Goal: Task Accomplishment & Management: Use online tool/utility

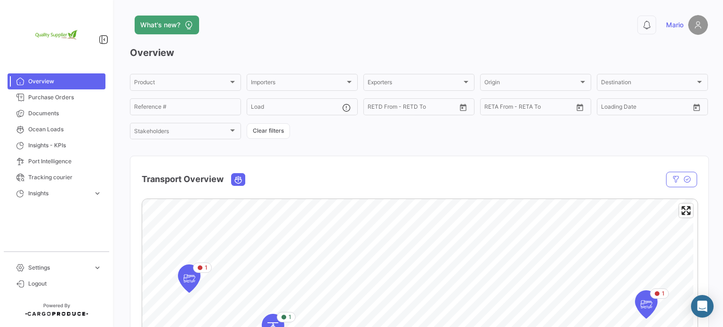
click at [61, 81] on span "Overview" at bounding box center [64, 81] width 73 height 8
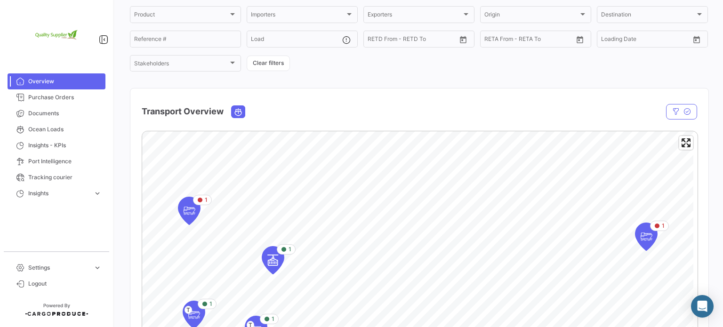
scroll to position [235, 0]
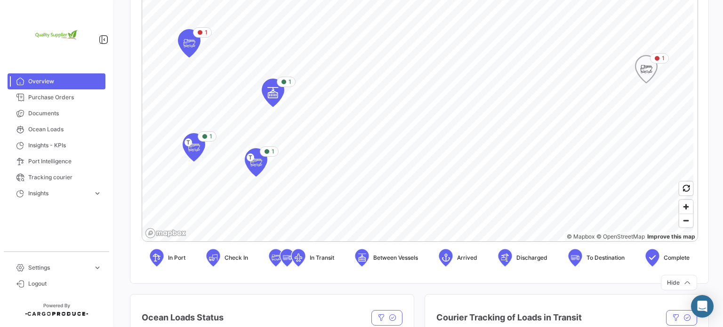
click at [646, 73] on icon "Map marker" at bounding box center [646, 69] width 13 height 20
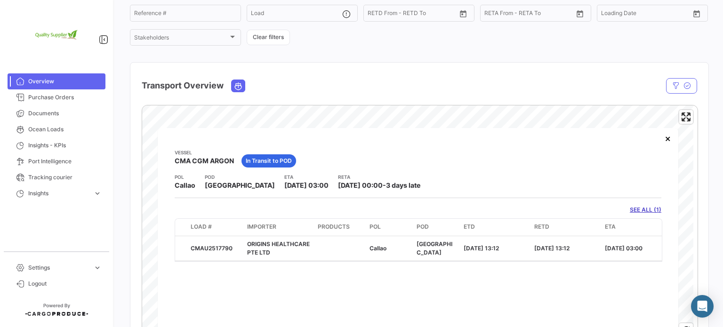
scroll to position [0, 0]
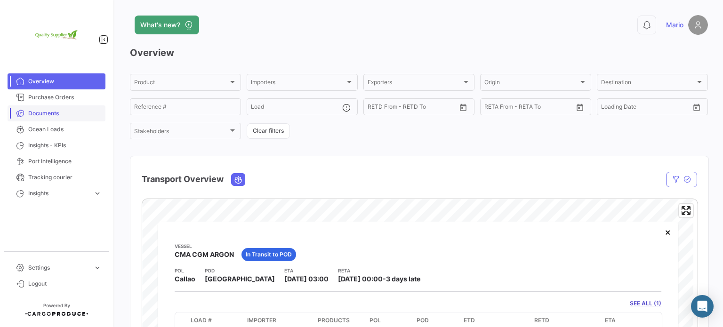
click at [48, 109] on span "Documents" at bounding box center [64, 113] width 73 height 8
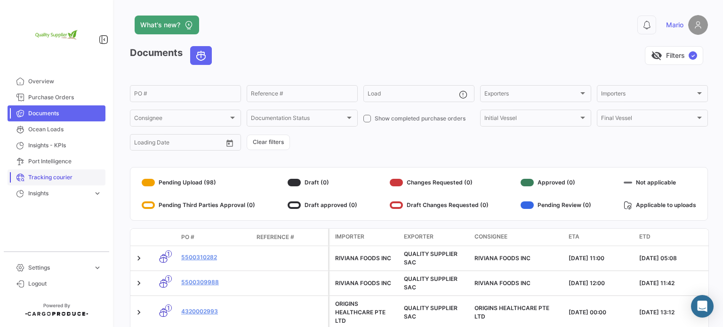
click at [63, 178] on span "Tracking courier" at bounding box center [64, 177] width 73 height 8
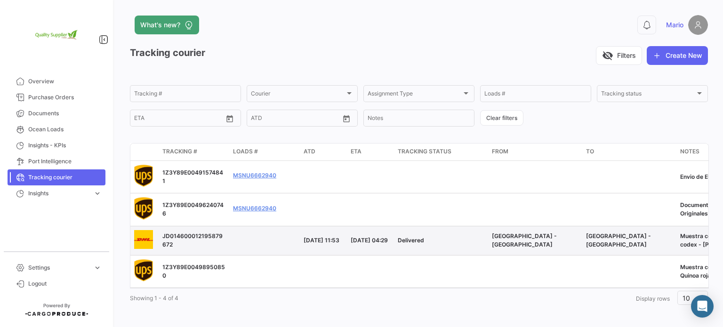
scroll to position [10, 0]
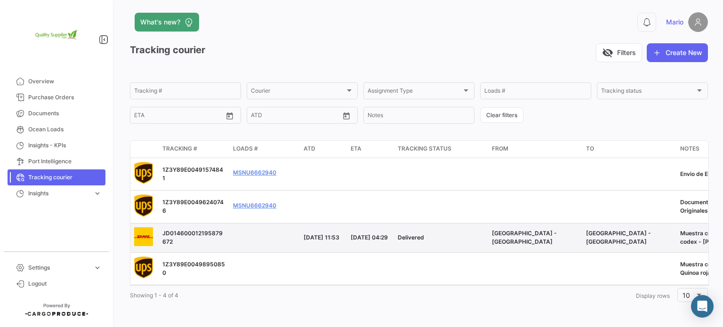
click at [189, 230] on span "JD014600012195879672" at bounding box center [192, 238] width 60 height 16
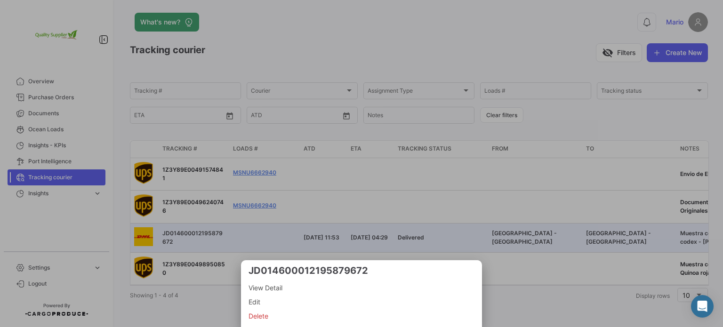
click at [265, 231] on div at bounding box center [361, 163] width 723 height 327
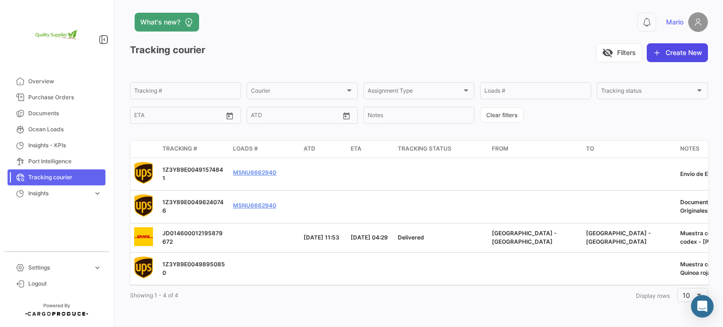
click at [681, 45] on button "Create New" at bounding box center [677, 52] width 61 height 19
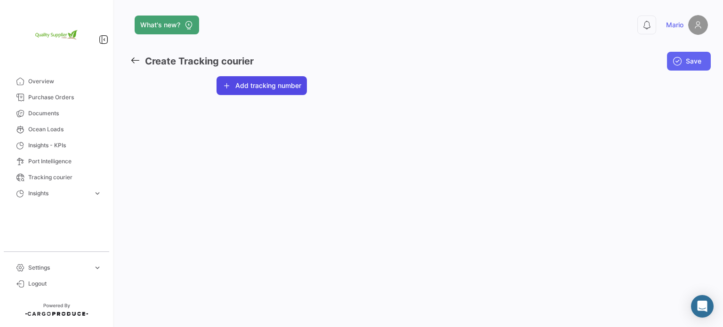
click at [262, 86] on button "Add tracking number" at bounding box center [262, 85] width 90 height 19
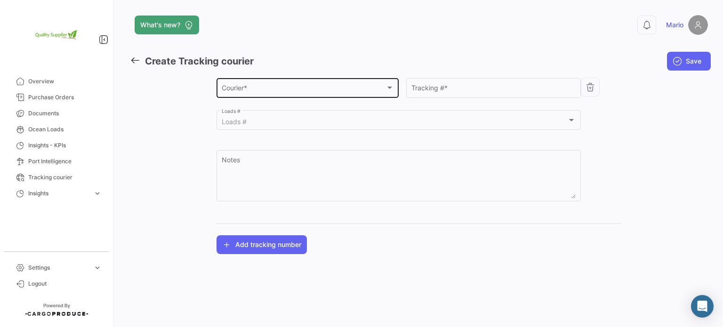
click at [288, 91] on div "Courier *" at bounding box center [304, 90] width 164 height 8
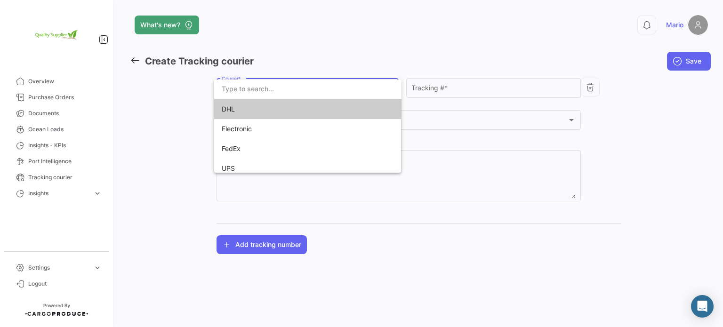
click at [272, 113] on span "DHL" at bounding box center [288, 109] width 132 height 20
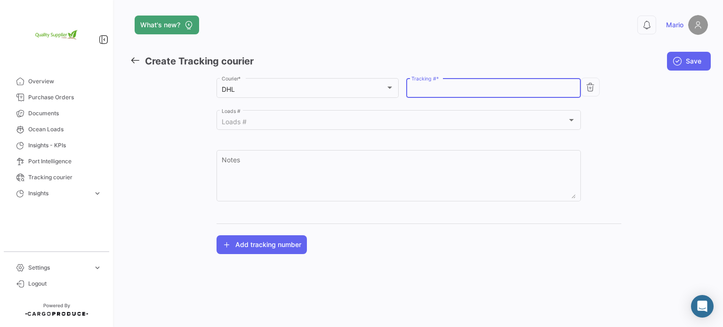
click at [484, 88] on input "Tracking # *" at bounding box center [494, 90] width 165 height 8
paste input "8228605523"
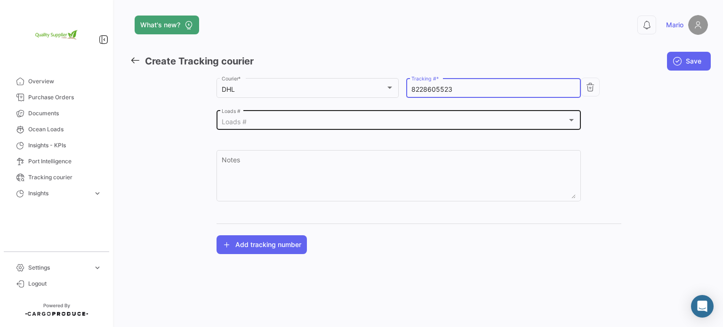
type input "8228605523"
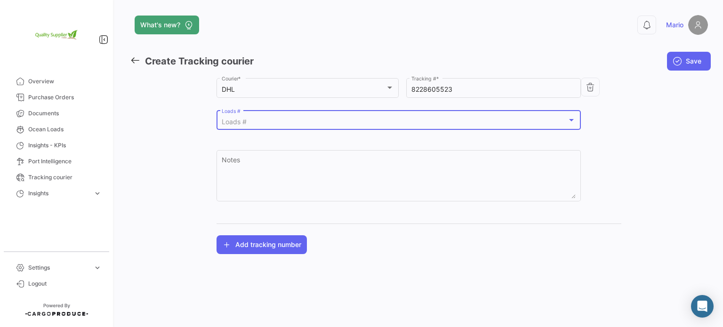
click at [274, 120] on div "Loads #" at bounding box center [395, 122] width 346 height 8
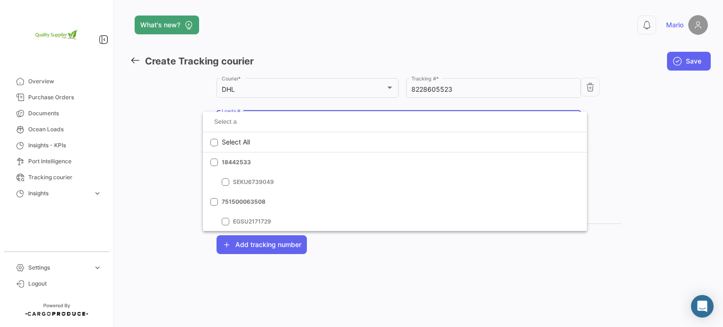
click at [168, 118] on div at bounding box center [361, 163] width 723 height 327
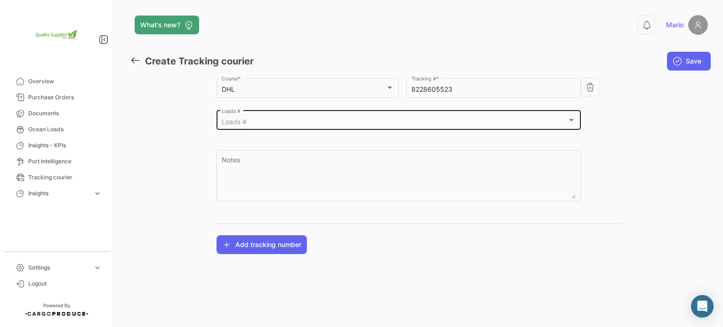
click at [572, 118] on div at bounding box center [571, 120] width 8 height 8
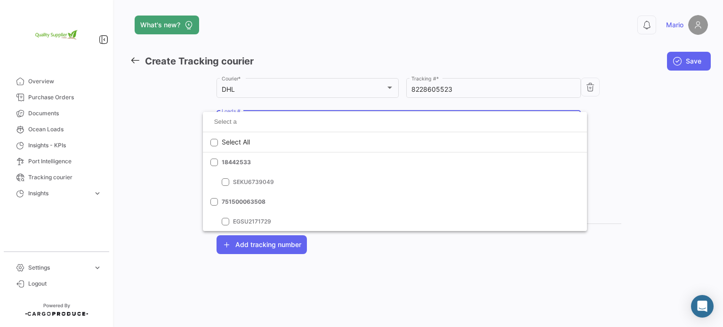
click at [170, 120] on div at bounding box center [361, 163] width 723 height 327
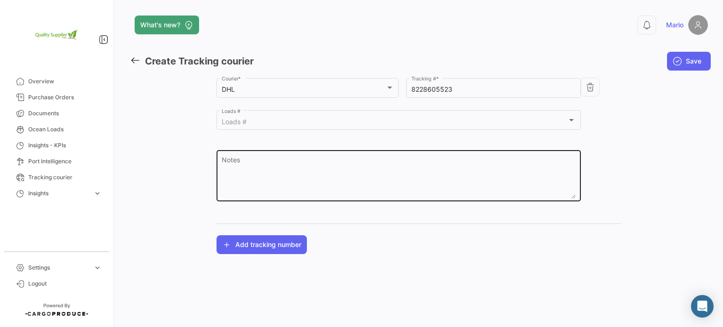
click at [286, 172] on textarea "Notes" at bounding box center [399, 177] width 355 height 41
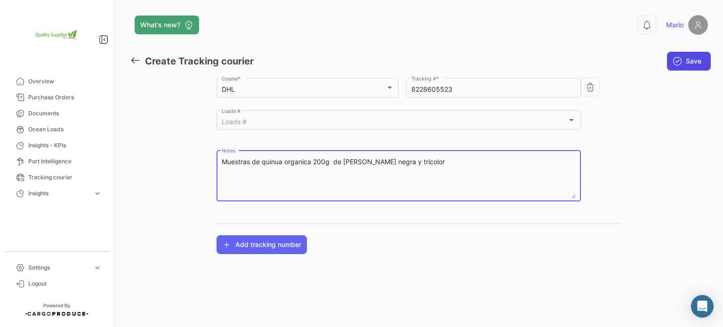
type textarea "Muestras de quinua organica 200g de [PERSON_NAME] negra y tricolor"
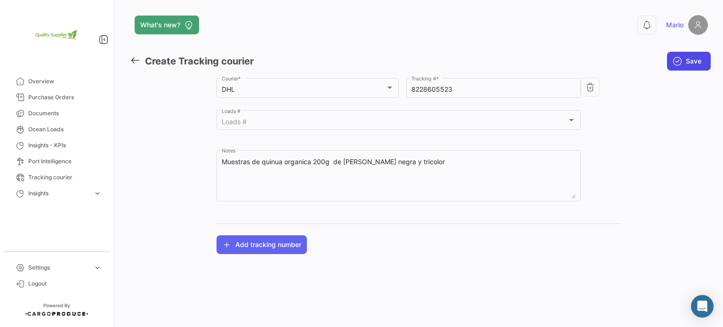
click at [684, 60] on button "Save" at bounding box center [689, 61] width 44 height 19
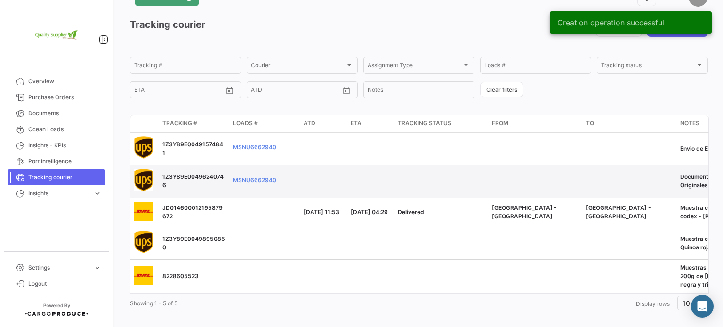
scroll to position [43, 0]
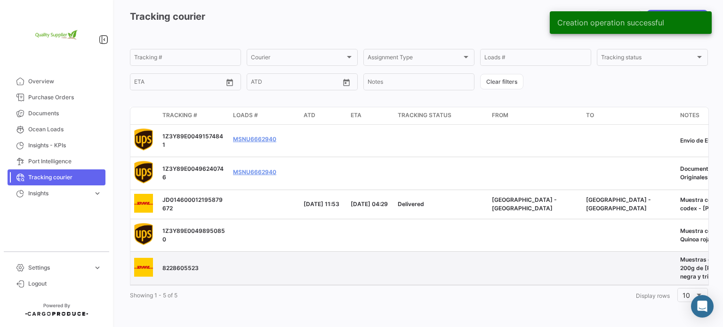
click at [182, 265] on span "8228605523" at bounding box center [180, 268] width 36 height 7
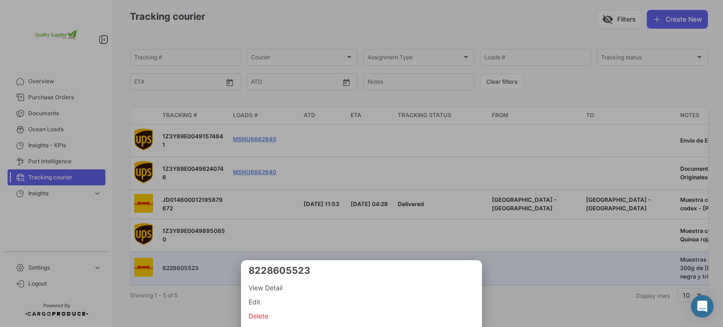
click at [686, 254] on div at bounding box center [361, 163] width 723 height 327
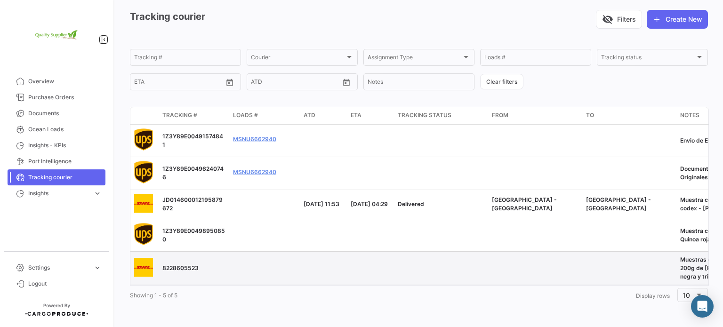
click at [173, 265] on span "8228605523" at bounding box center [180, 268] width 36 height 7
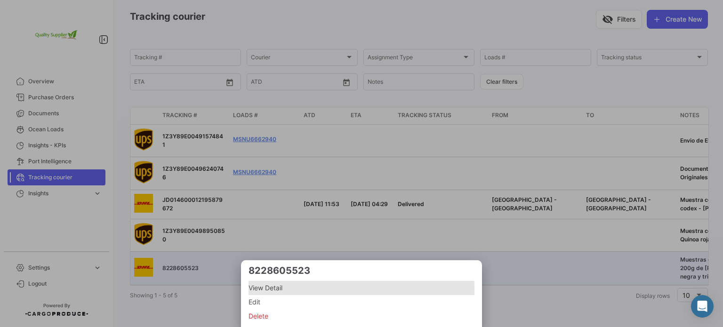
click at [280, 290] on span "View Detail" at bounding box center [362, 287] width 226 height 11
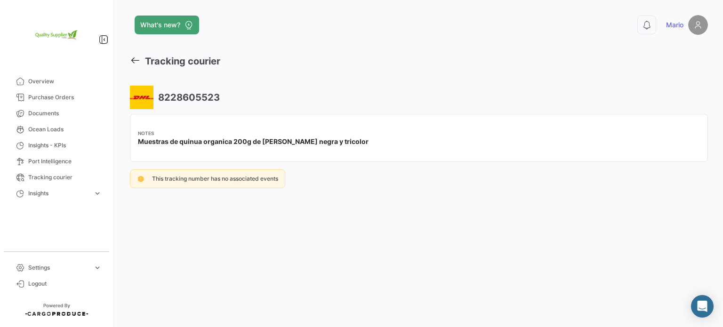
click at [185, 99] on h3 "8228605523" at bounding box center [188, 97] width 64 height 13
click at [212, 176] on mat-tooltip-component "Muestras de quinua organica 200g de [PERSON_NAME] negra y tricolor" at bounding box center [242, 163] width 138 height 35
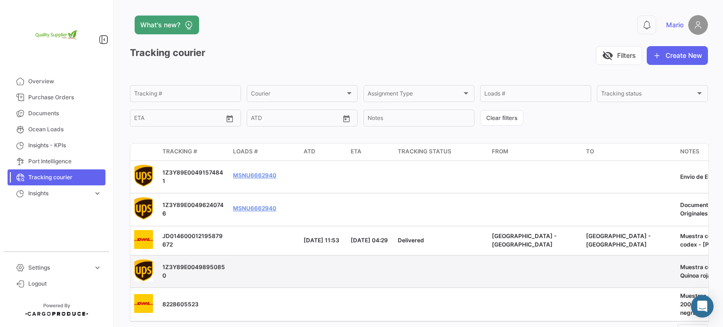
click at [202, 268] on span "1Z3Y89E00498950850" at bounding box center [193, 272] width 63 height 16
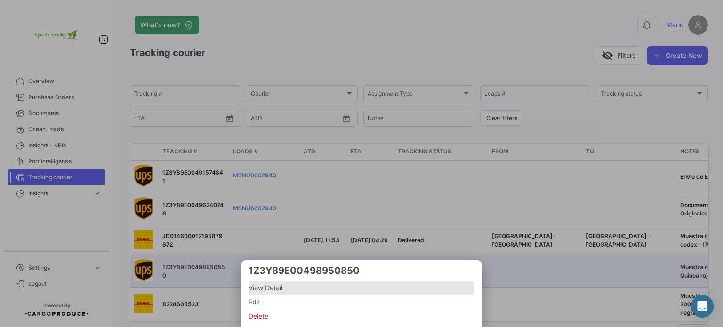
click at [268, 287] on span "View Detail" at bounding box center [362, 287] width 226 height 11
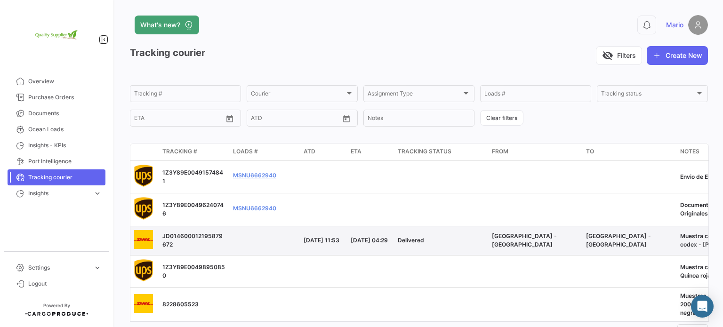
click at [187, 235] on span "JD014600012195879672" at bounding box center [192, 241] width 60 height 16
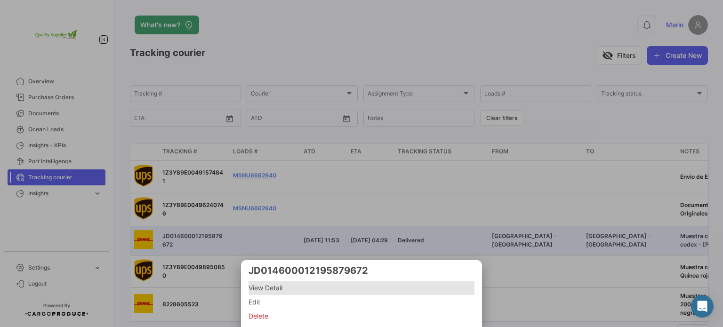
click at [269, 290] on span "View Detail" at bounding box center [362, 287] width 226 height 11
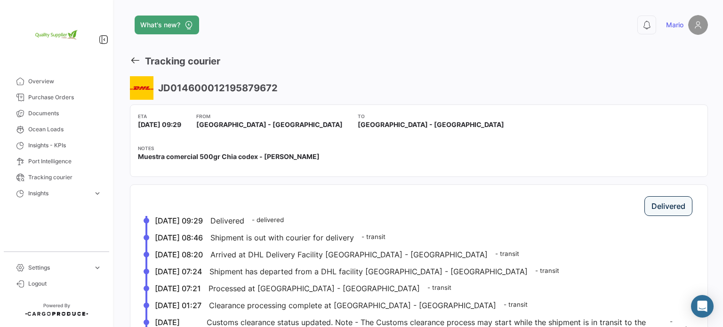
click at [137, 60] on icon at bounding box center [135, 60] width 10 height 10
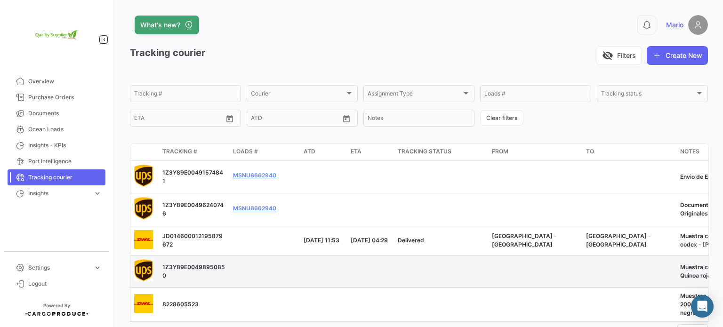
scroll to position [43, 0]
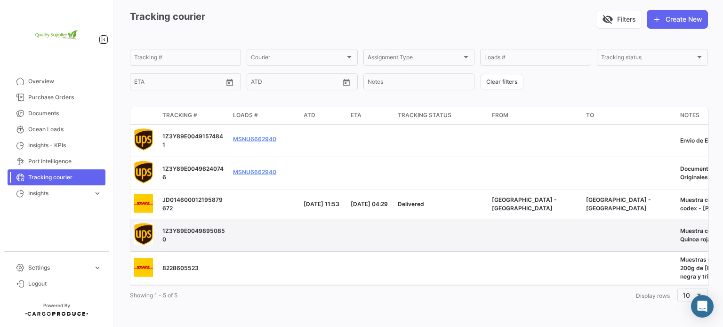
click at [203, 227] on span "1Z3Y89E00498950850" at bounding box center [193, 235] width 63 height 16
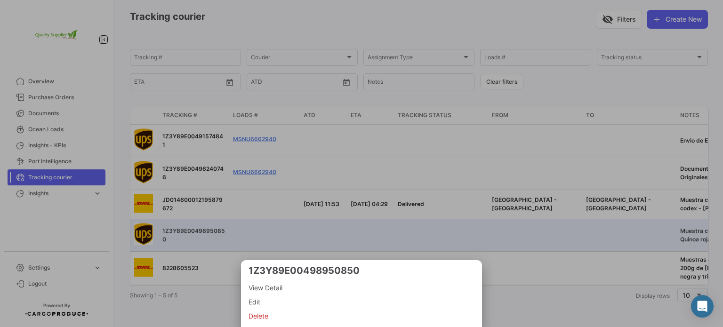
click at [203, 297] on div at bounding box center [361, 163] width 723 height 327
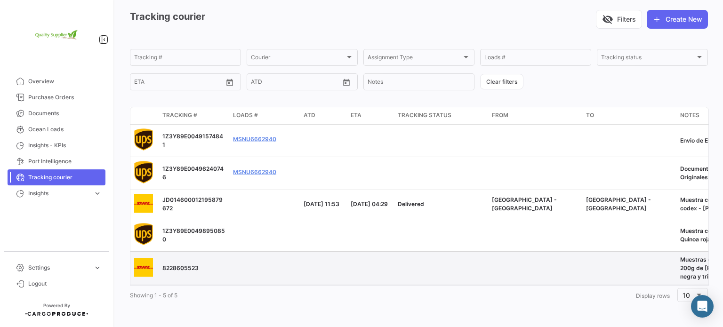
click at [180, 265] on span "8228605523" at bounding box center [180, 268] width 36 height 7
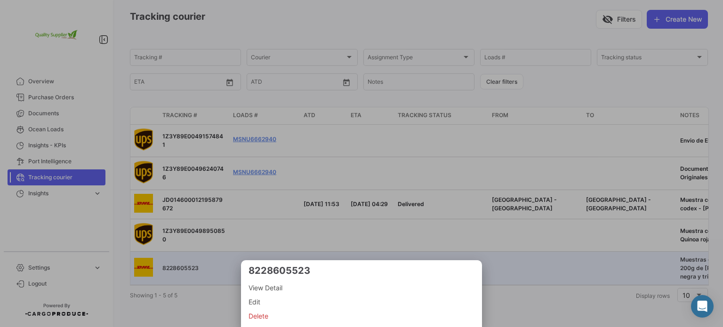
click at [190, 266] on div at bounding box center [361, 163] width 723 height 327
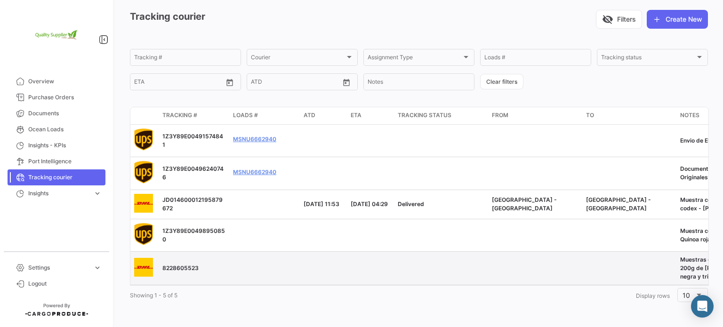
click at [192, 265] on span "8228605523" at bounding box center [180, 268] width 36 height 7
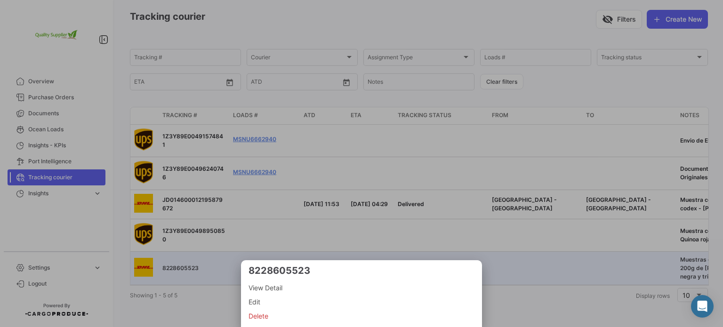
click at [193, 190] on div at bounding box center [361, 163] width 723 height 327
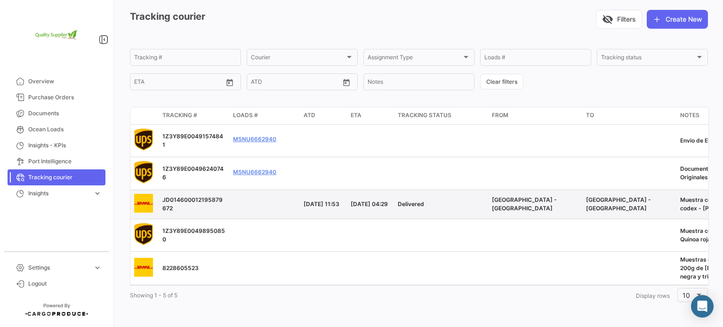
click at [191, 196] on span "JD014600012195879672" at bounding box center [192, 204] width 60 height 16
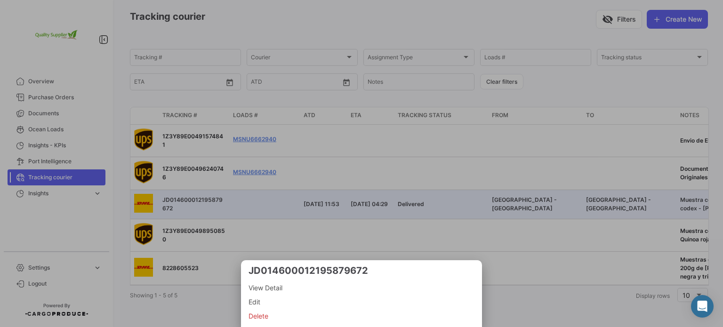
click at [191, 194] on div at bounding box center [361, 163] width 723 height 327
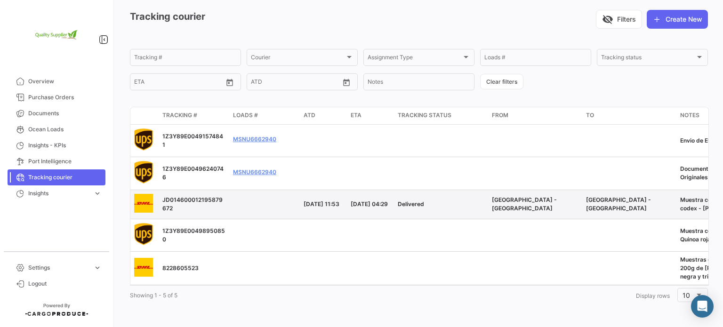
click at [191, 196] on span "JD014600012195879672" at bounding box center [192, 204] width 60 height 16
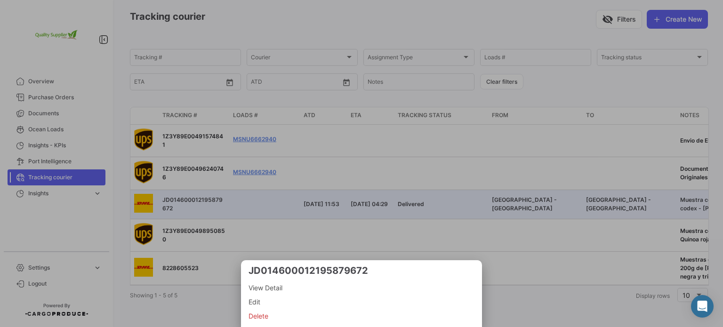
click at [191, 261] on div at bounding box center [361, 163] width 723 height 327
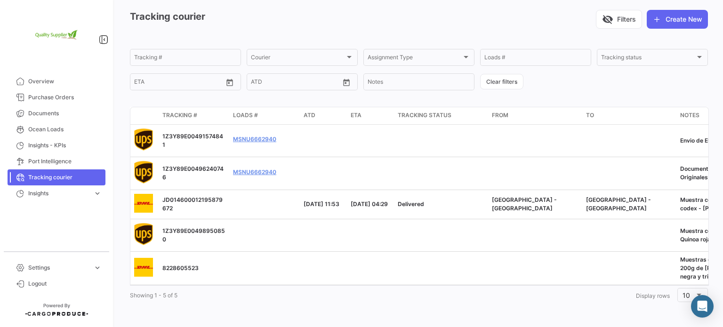
click at [191, 265] on span "8228605523" at bounding box center [180, 268] width 36 height 7
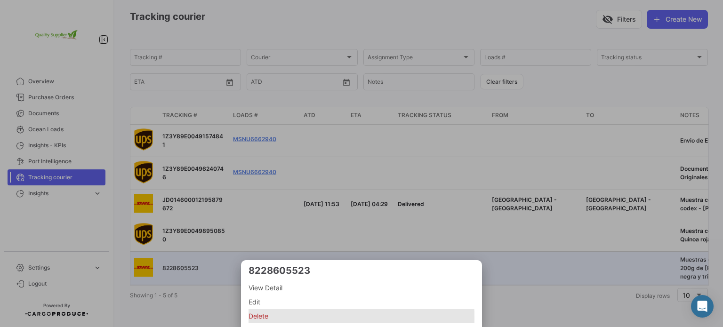
click at [259, 318] on span "Delete" at bounding box center [362, 316] width 226 height 11
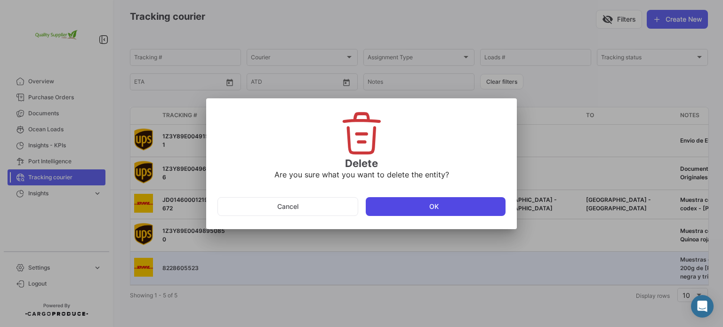
click at [412, 203] on button "OK" at bounding box center [436, 206] width 140 height 19
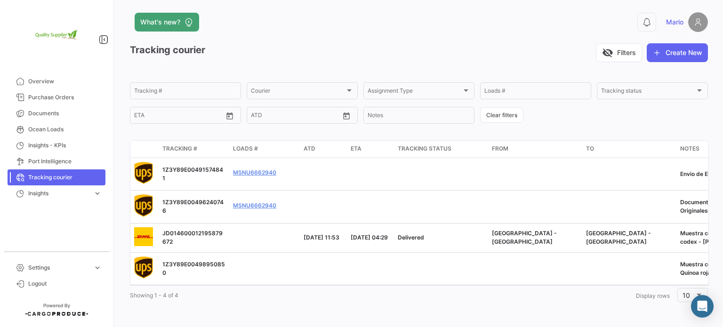
scroll to position [0, 0]
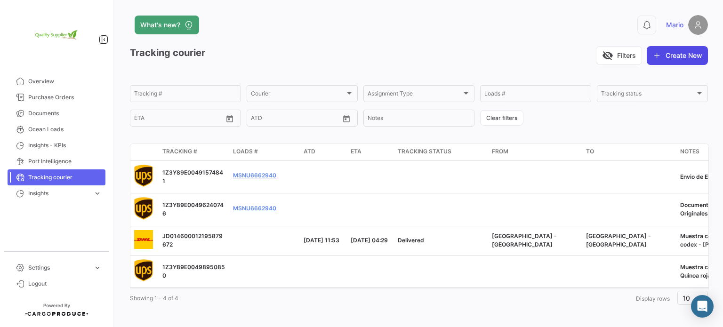
click at [674, 61] on button "Create New" at bounding box center [677, 55] width 61 height 19
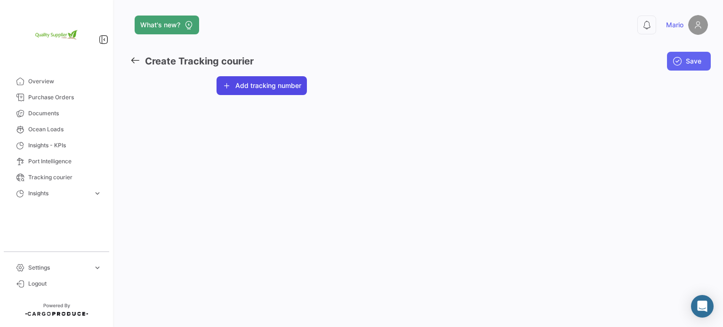
click at [250, 77] on button "Add tracking number" at bounding box center [262, 85] width 90 height 19
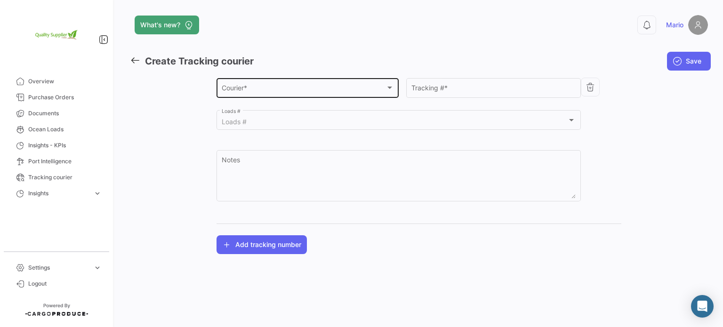
click at [246, 94] on span "Courier *" at bounding box center [304, 90] width 164 height 8
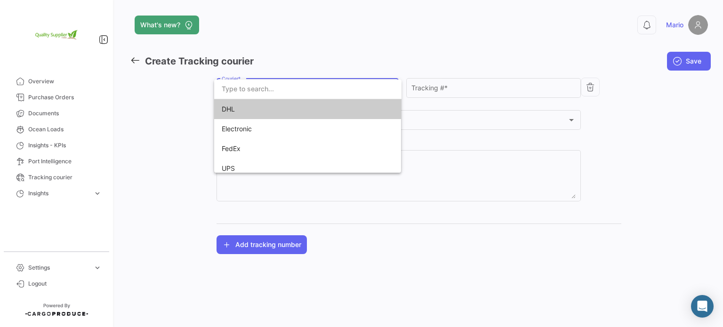
click at [244, 116] on span "DHL" at bounding box center [288, 109] width 132 height 20
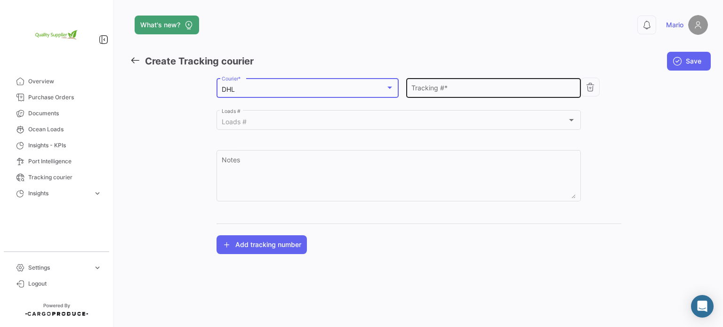
click at [476, 86] on input "Tracking # *" at bounding box center [494, 90] width 165 height 8
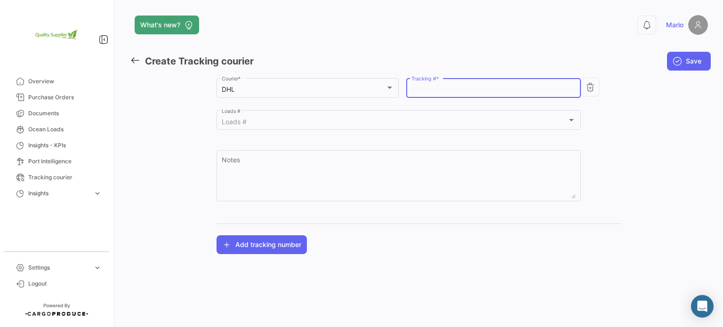
paste input "JD014600012247200720"
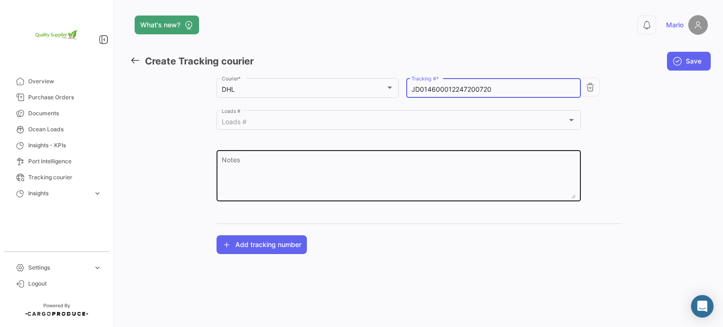
type input "JD014600012247200720"
click at [250, 171] on textarea "Notes" at bounding box center [399, 177] width 355 height 41
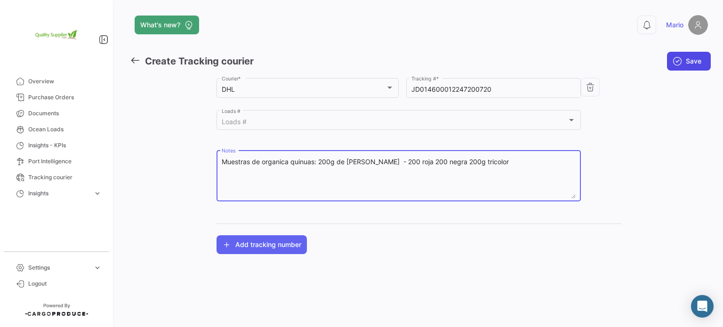
type textarea "Muestras de organica quinuas: 200g de [PERSON_NAME] - 200 roja 200 negra 200g t…"
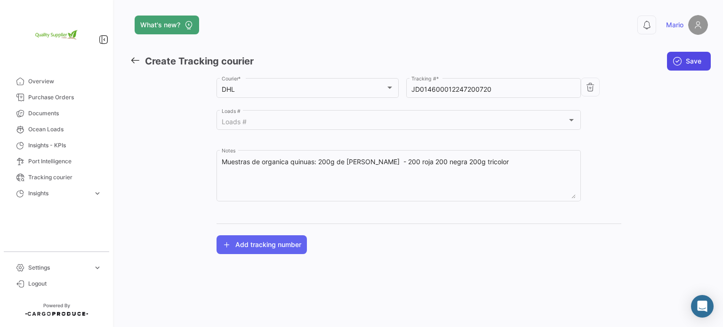
click at [693, 56] on button "Save" at bounding box center [689, 61] width 44 height 19
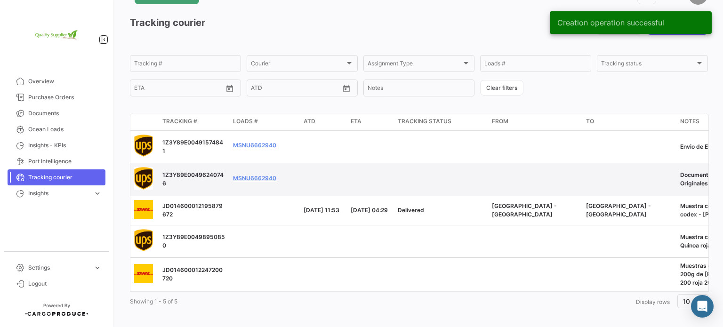
scroll to position [43, 0]
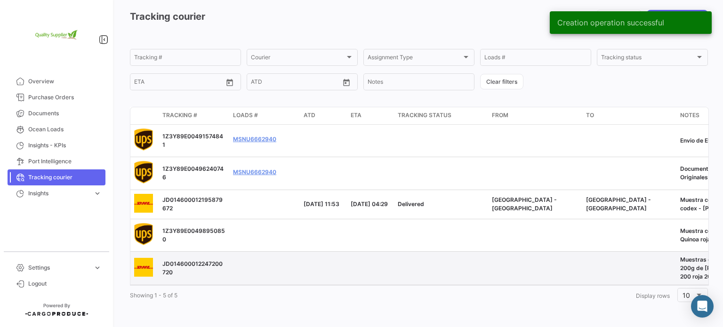
click at [183, 260] on span "JD014600012247200720" at bounding box center [192, 268] width 60 height 16
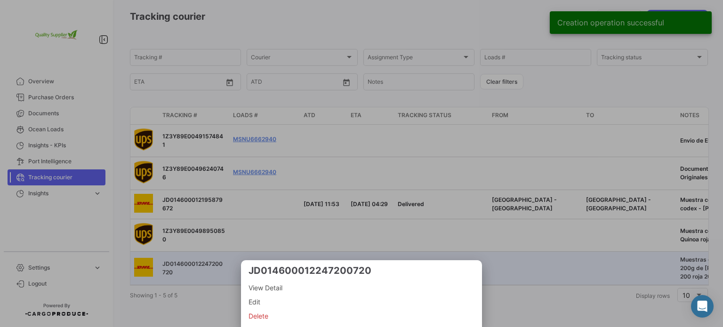
click at [276, 288] on span "View Detail" at bounding box center [362, 287] width 226 height 11
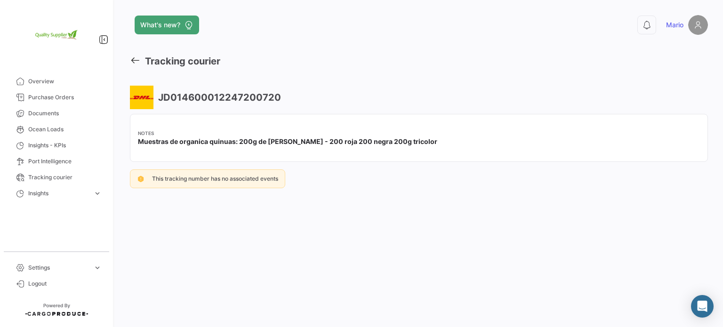
click at [251, 178] on span "This tracking number has no associated events" at bounding box center [215, 178] width 126 height 7
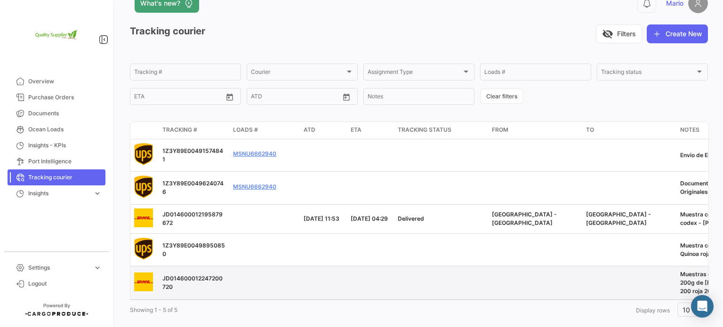
scroll to position [43, 0]
